Goal: Navigation & Orientation: Find specific page/section

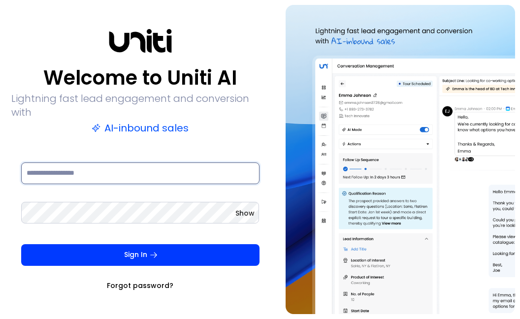
click at [180, 166] on input at bounding box center [140, 173] width 238 height 22
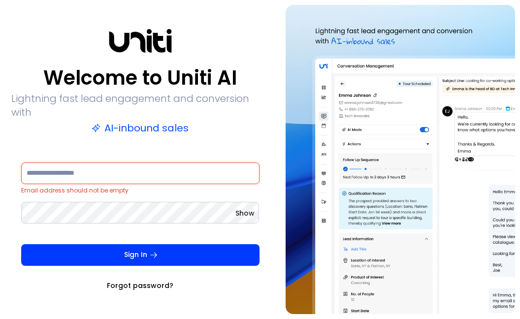
type input "**********"
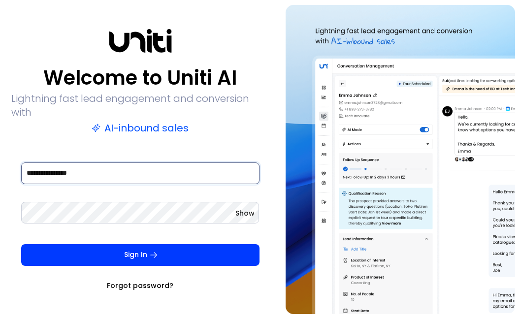
click at [21, 244] on button "Sign In" at bounding box center [140, 255] width 238 height 22
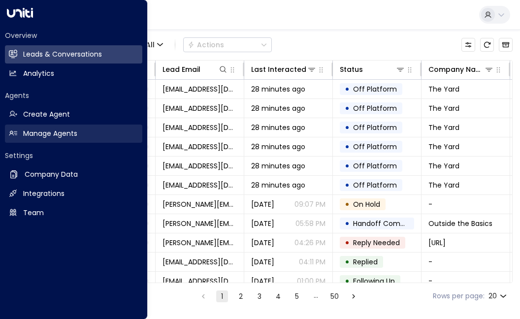
click at [72, 135] on h2 "Manage Agents" at bounding box center [50, 134] width 54 height 10
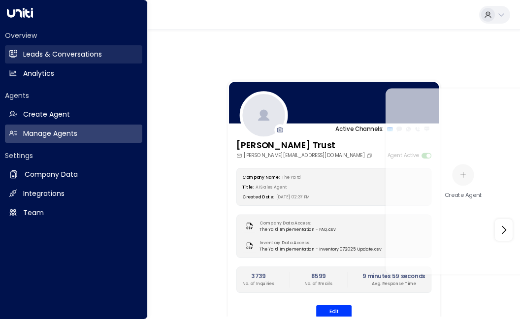
click at [29, 56] on h2 "Leads & Conversations" at bounding box center [62, 54] width 79 height 10
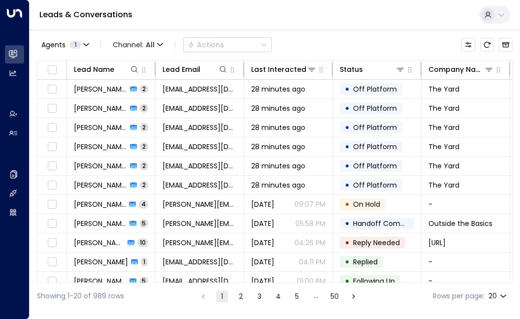
click at [517, 7] on div "Leads & Conversations" at bounding box center [275, 15] width 490 height 30
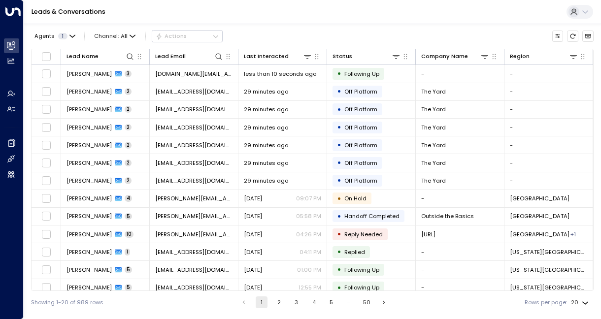
scroll to position [0, 0]
